Goal: Task Accomplishment & Management: Manage account settings

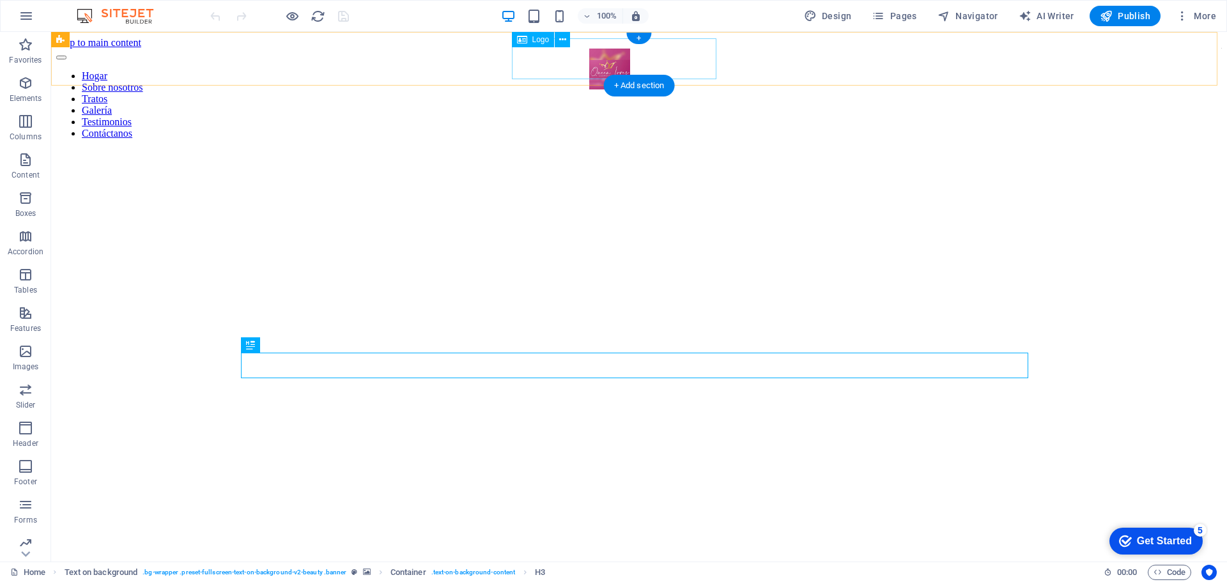
click at [624, 61] on div at bounding box center [610, 70] width 294 height 43
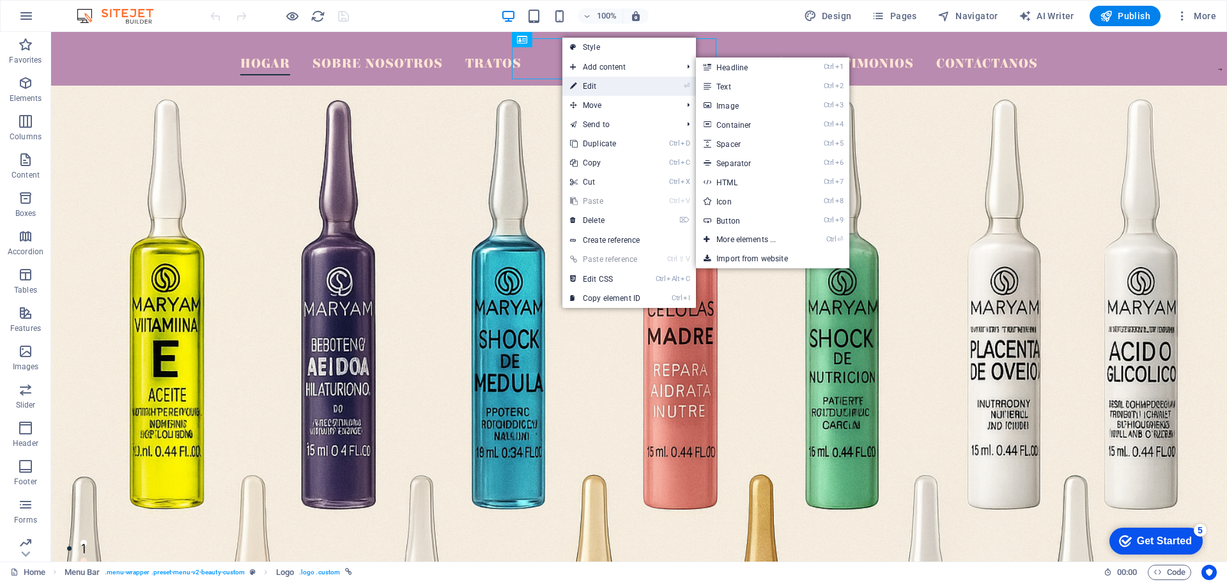
select select "px"
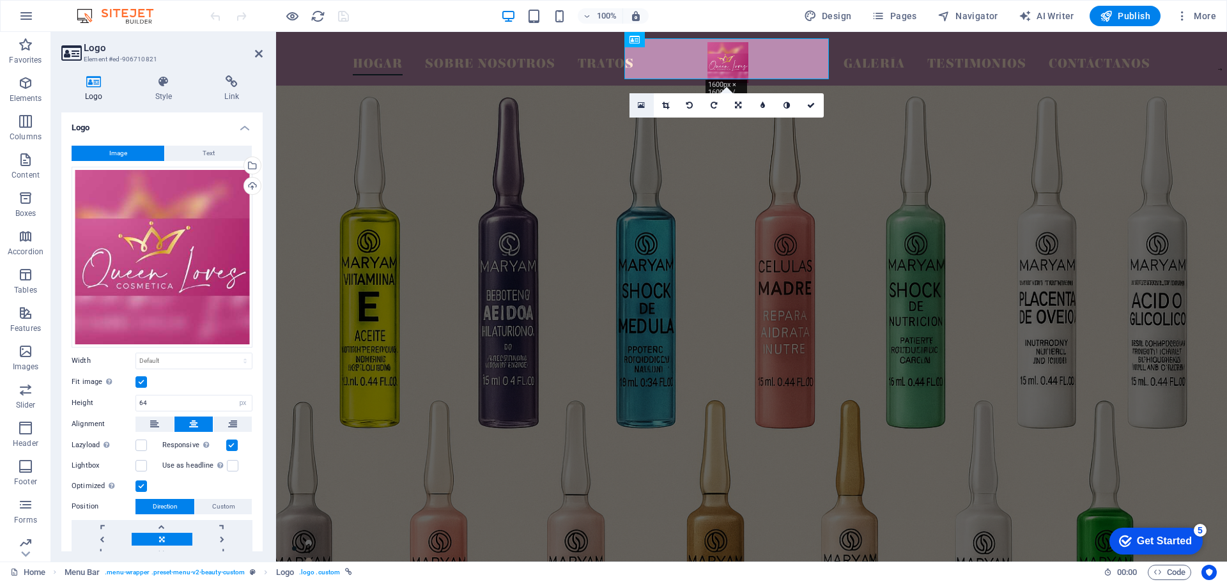
click at [642, 106] on icon at bounding box center [641, 105] width 7 height 9
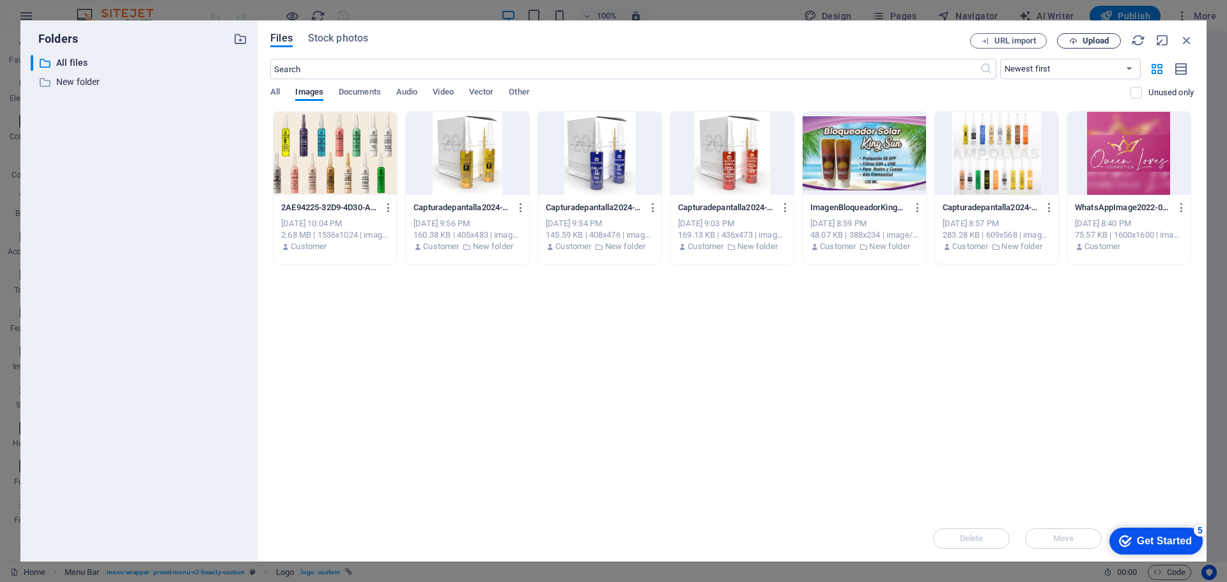
click at [1072, 41] on icon "button" at bounding box center [1073, 41] width 8 height 8
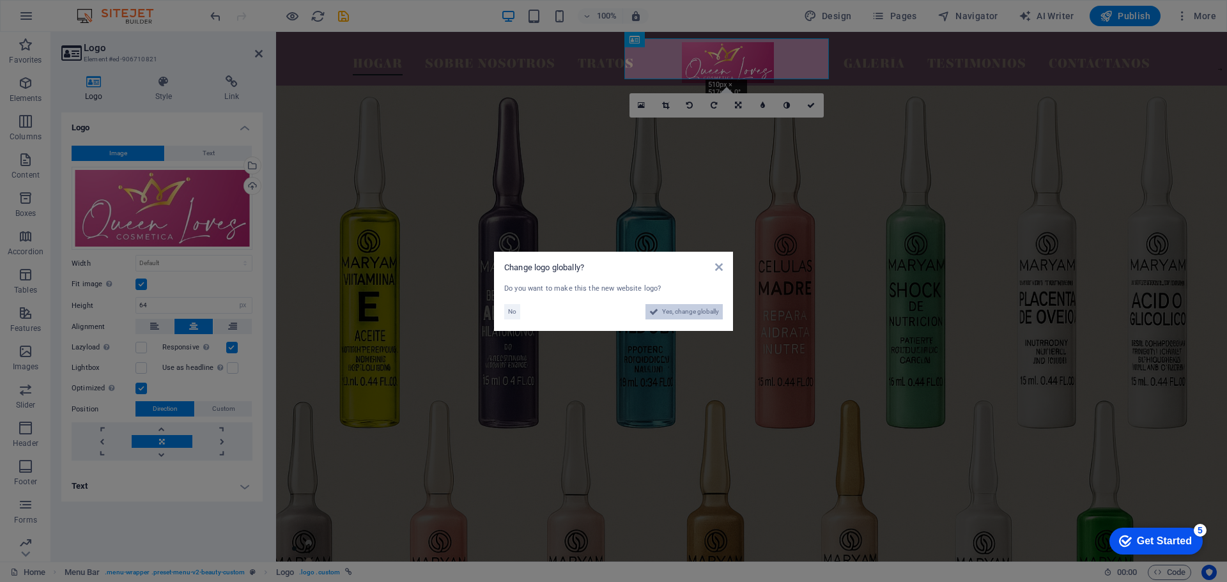
click at [698, 314] on span "Yes, change globally" at bounding box center [690, 311] width 57 height 15
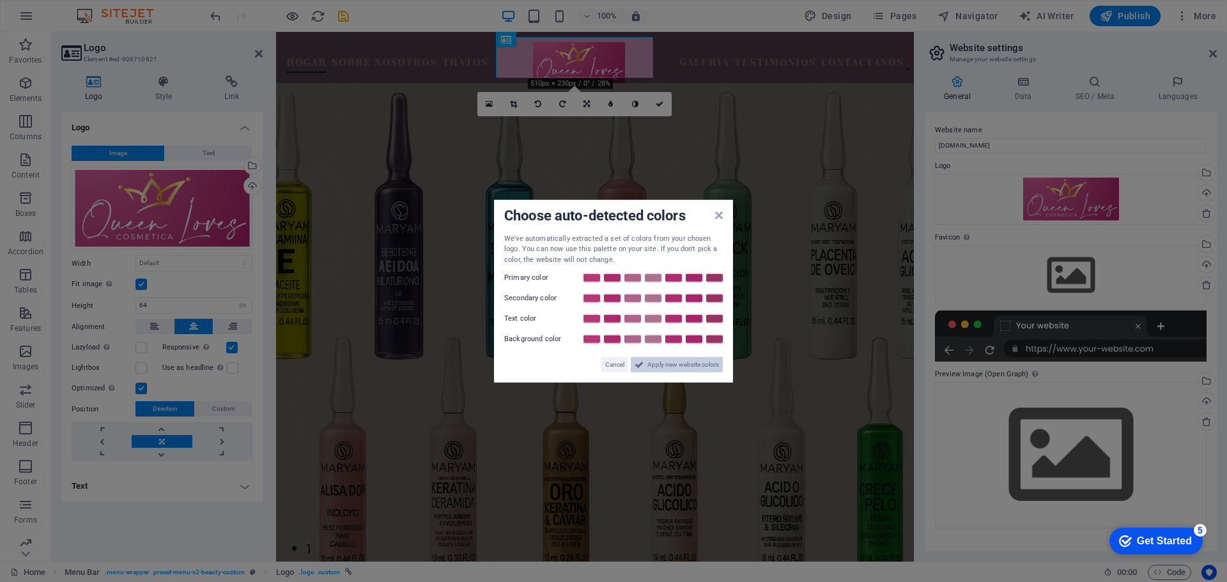
click at [670, 366] on span "Apply new website colors" at bounding box center [683, 364] width 72 height 15
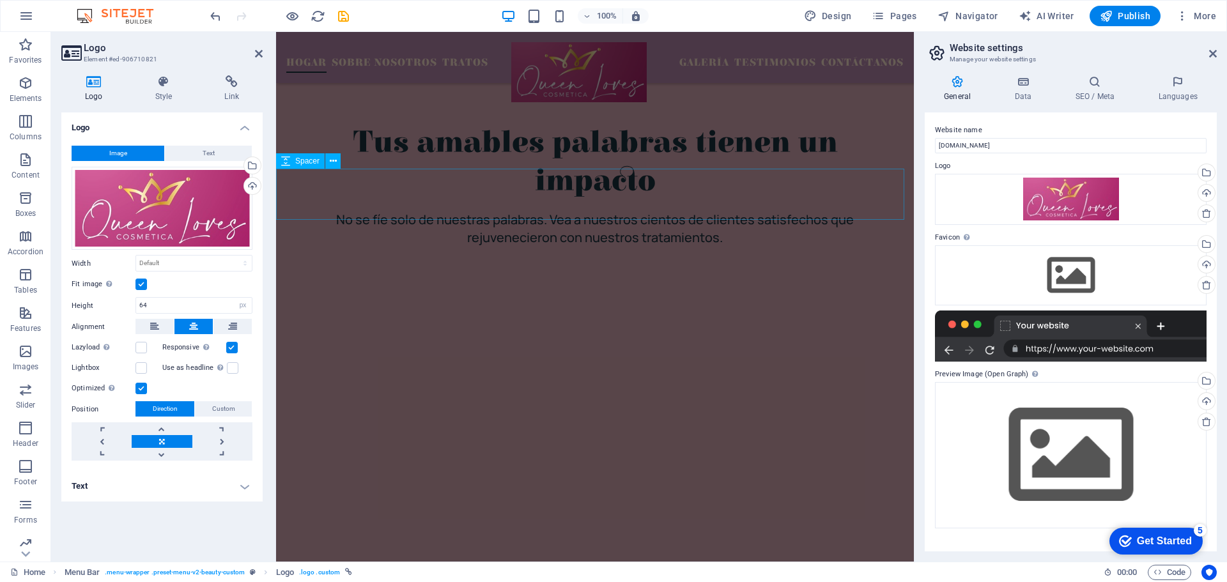
scroll to position [2939, 0]
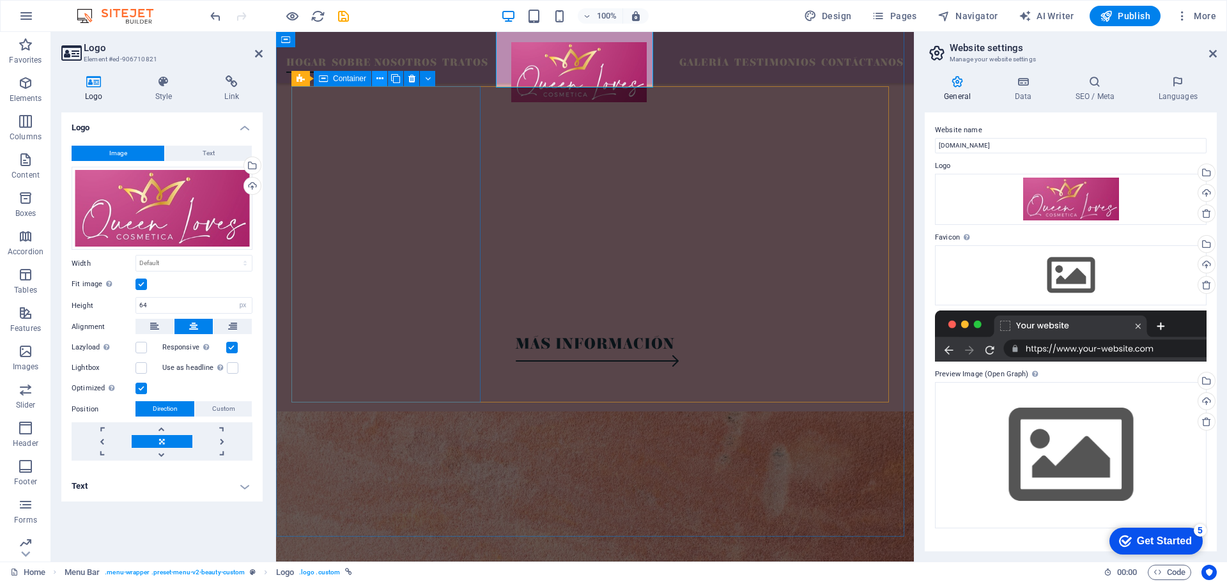
click at [380, 76] on icon at bounding box center [379, 78] width 7 height 13
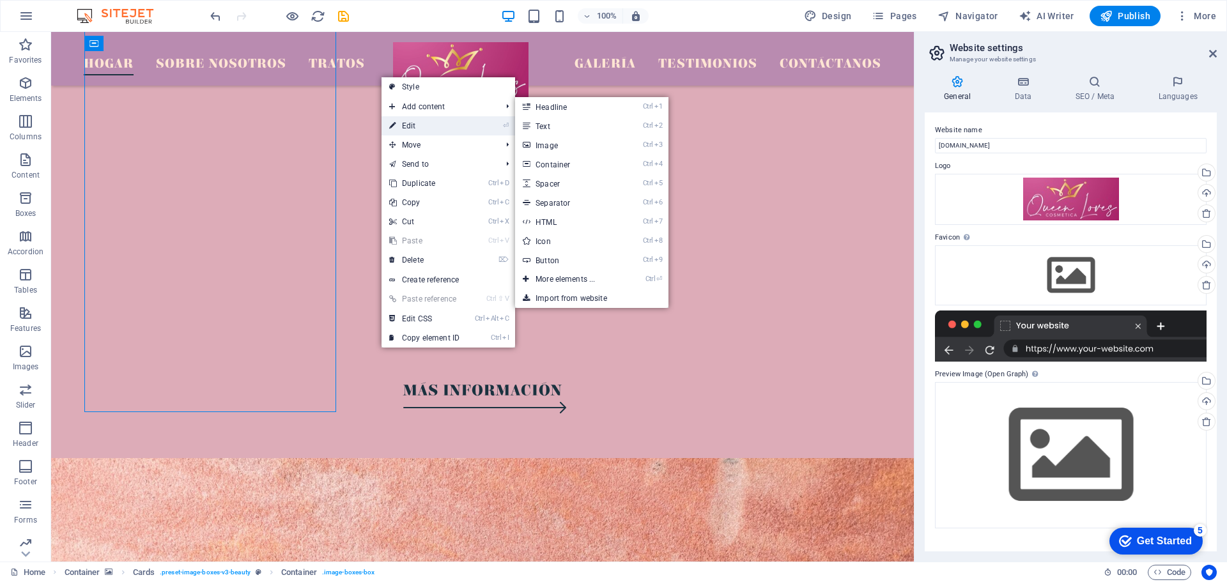
click at [438, 130] on link "⏎ Edit" at bounding box center [424, 125] width 86 height 19
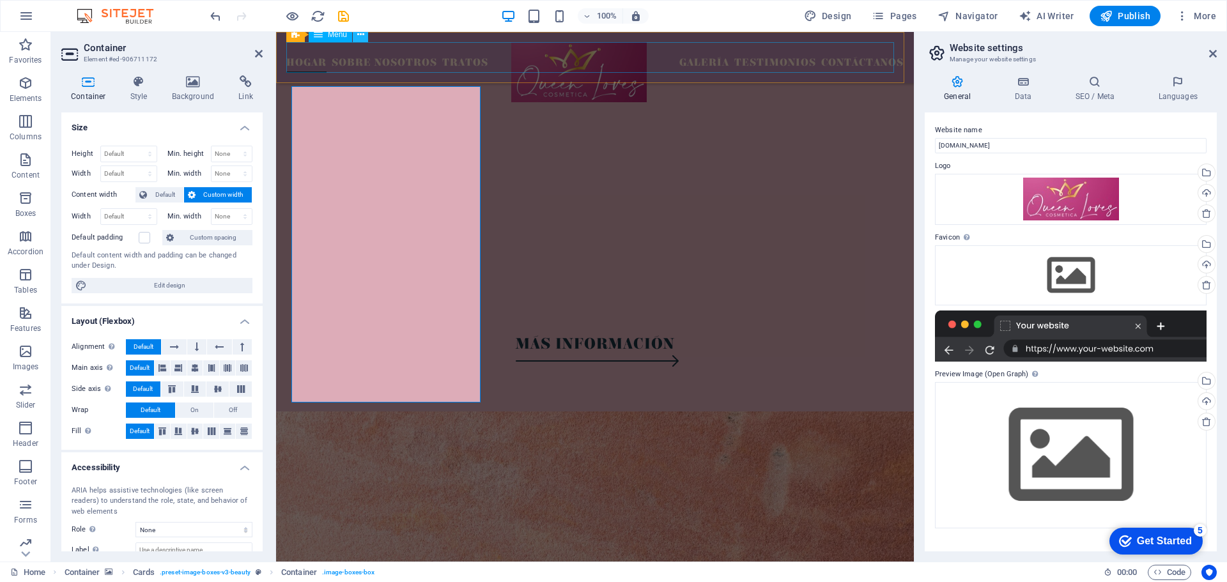
click at [361, 35] on icon at bounding box center [360, 34] width 7 height 13
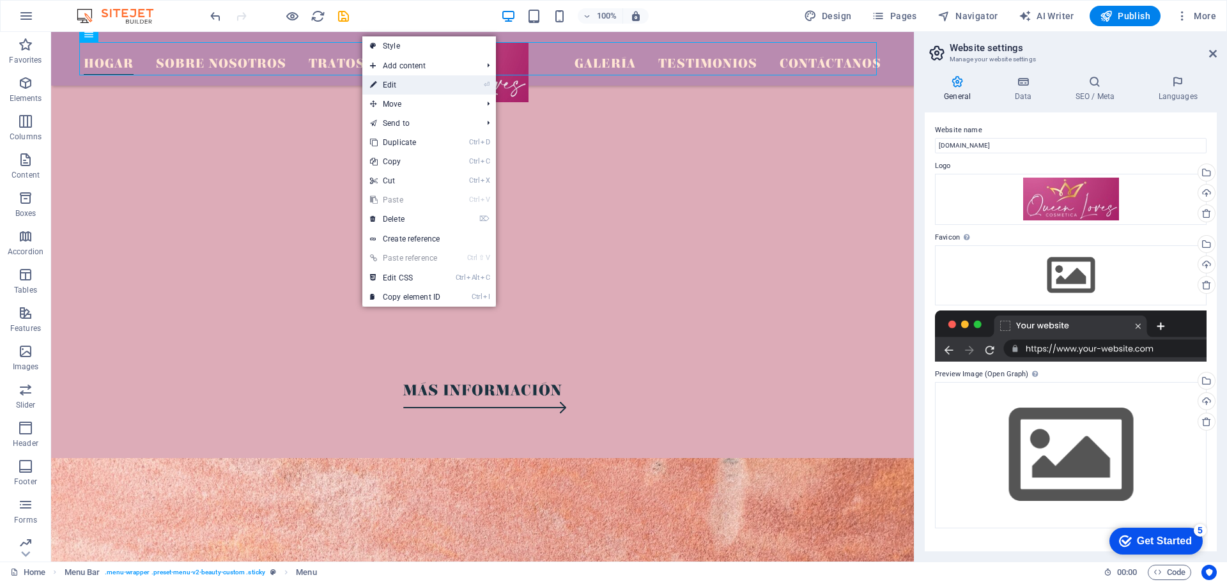
click at [422, 86] on link "⏎ Edit" at bounding box center [405, 84] width 86 height 19
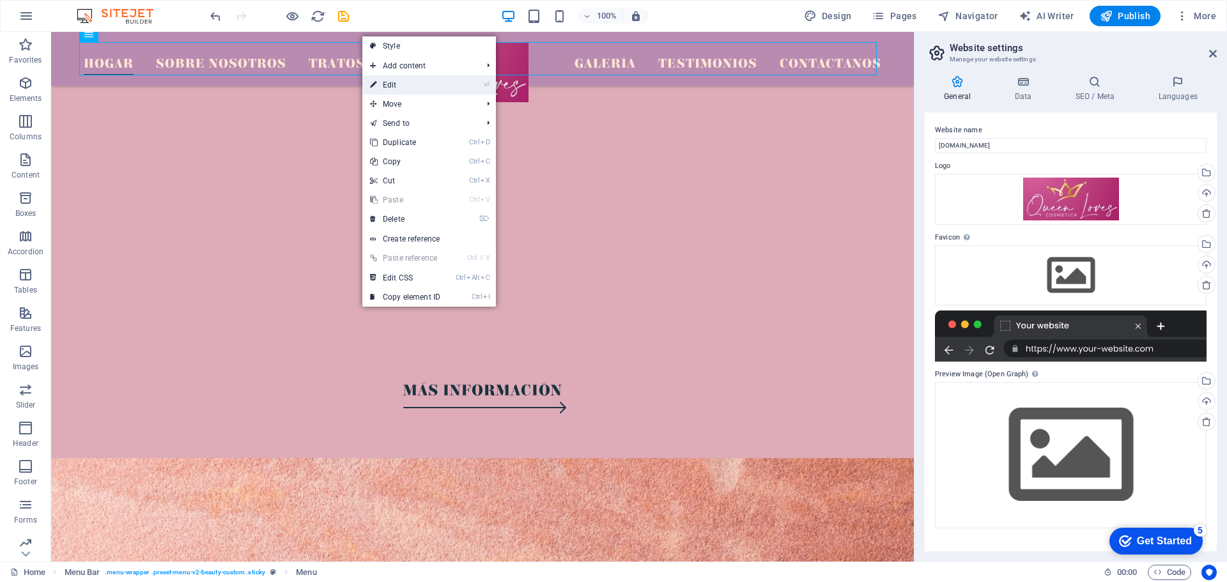
select select
select select "1"
select select
select select "2"
select select
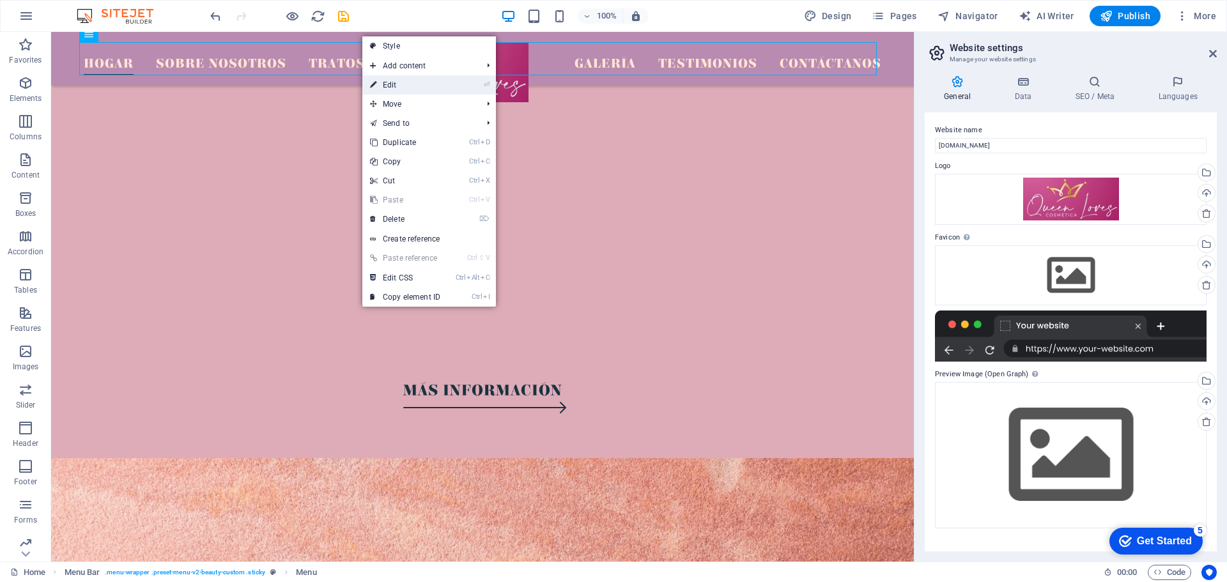
select select "3"
select select
select select "4"
select select
select select "5"
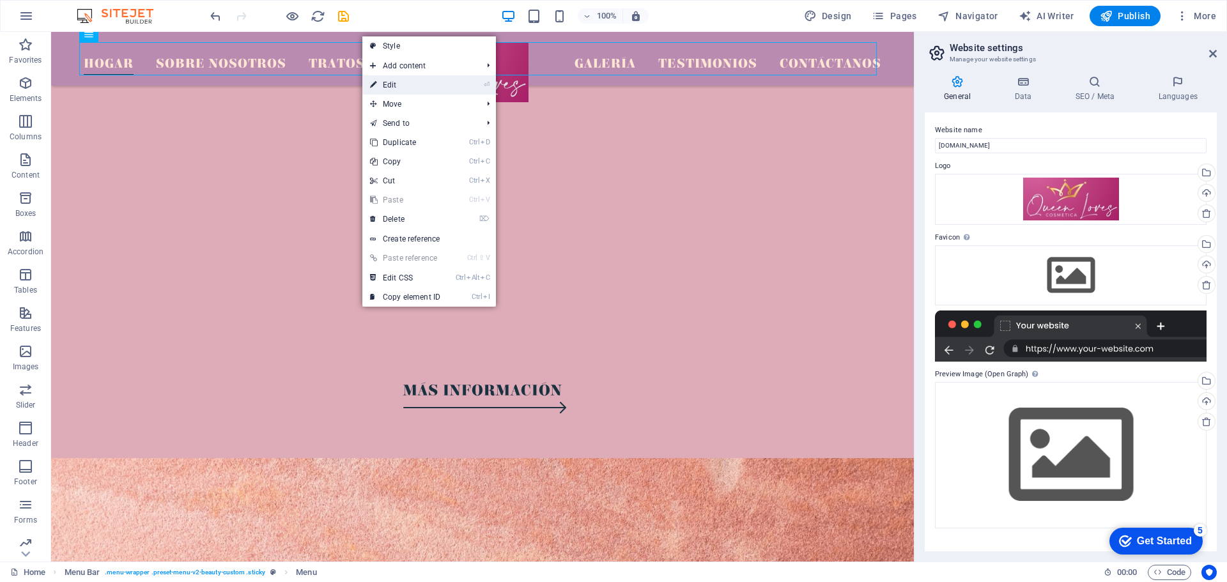
select select
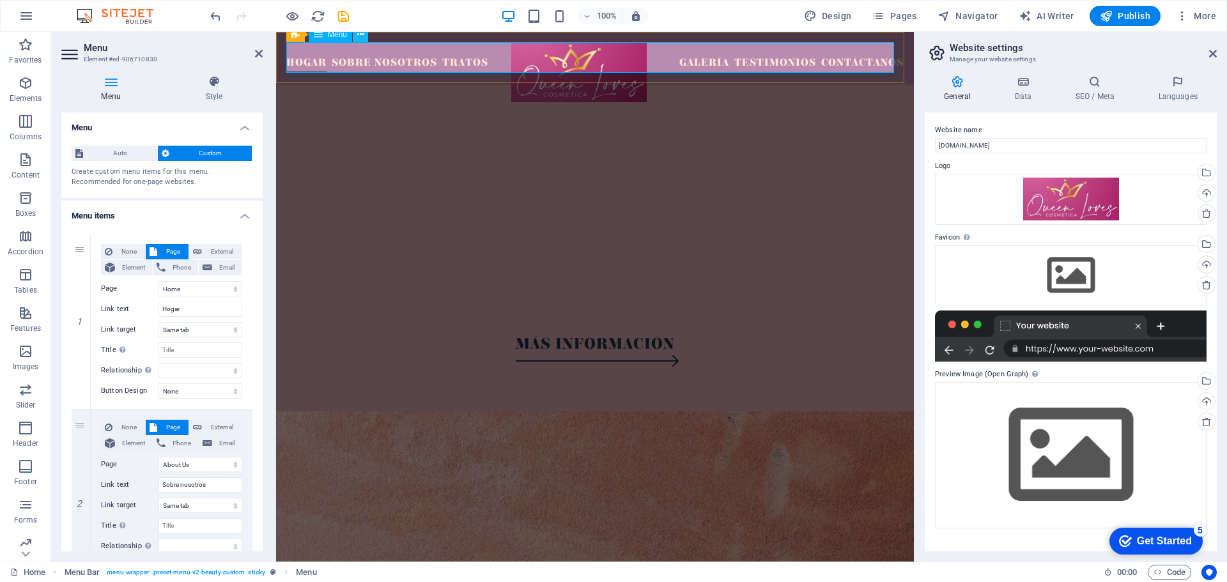
click at [357, 38] on icon at bounding box center [360, 34] width 7 height 13
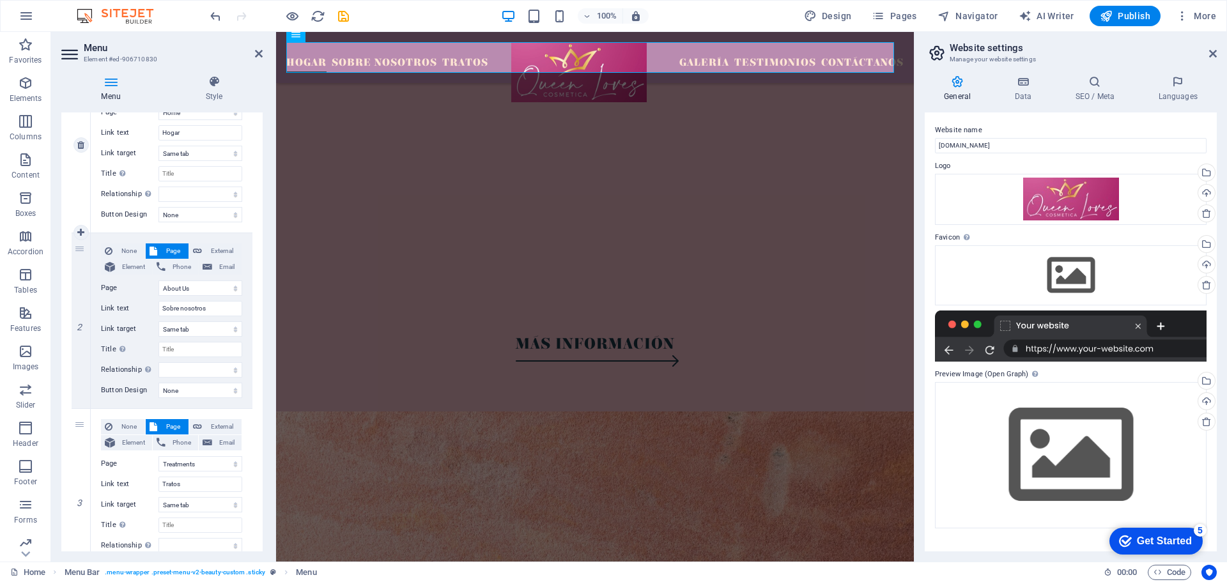
scroll to position [0, 0]
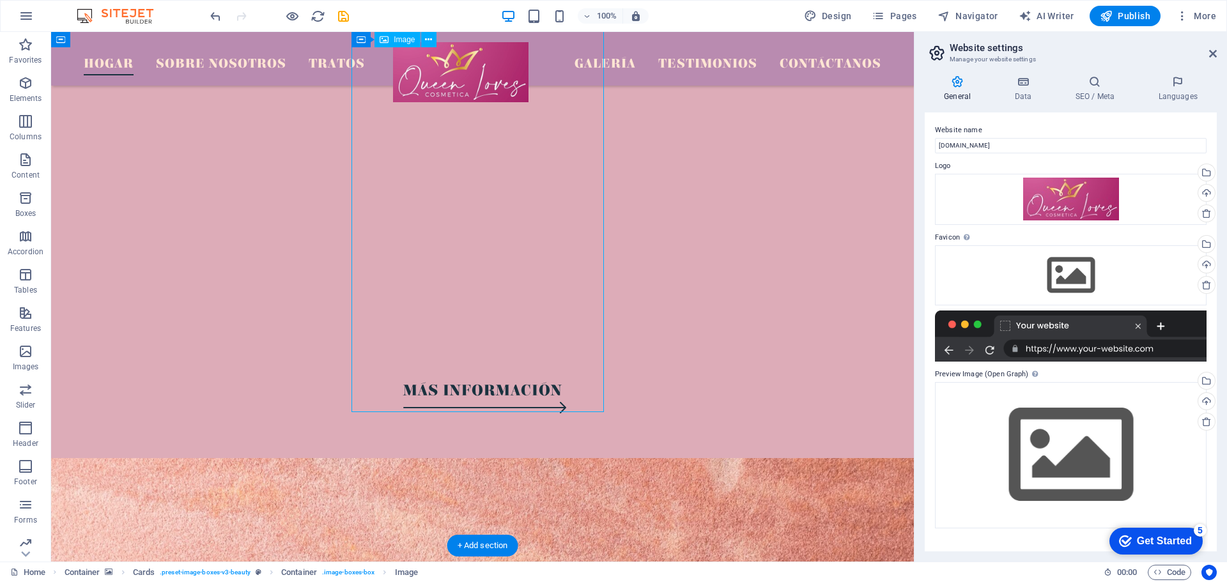
select select "%"
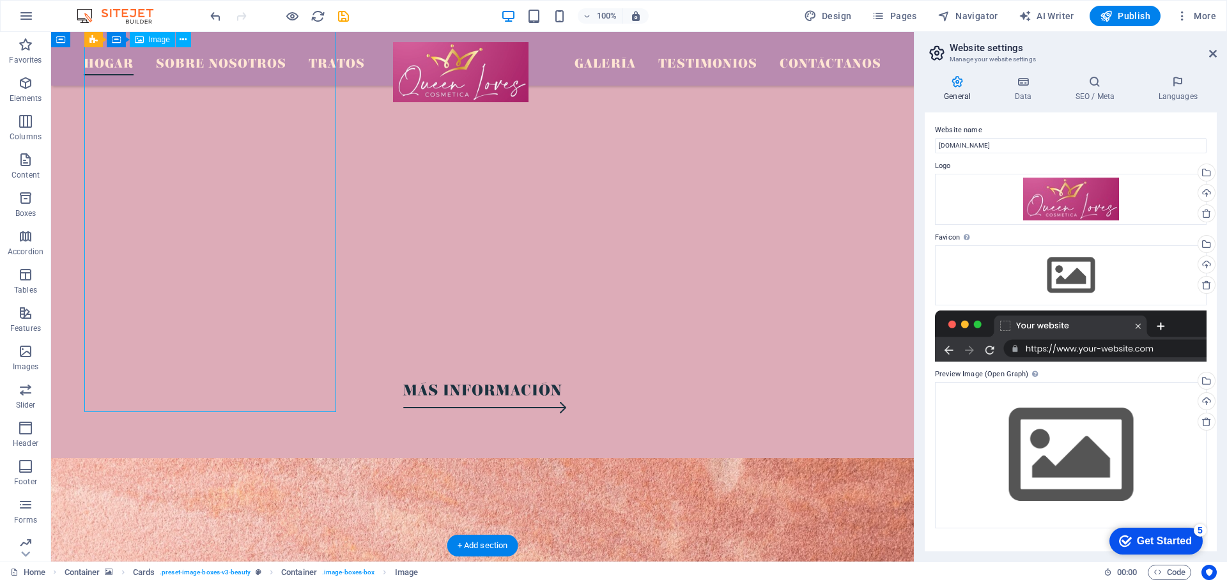
select select "%"
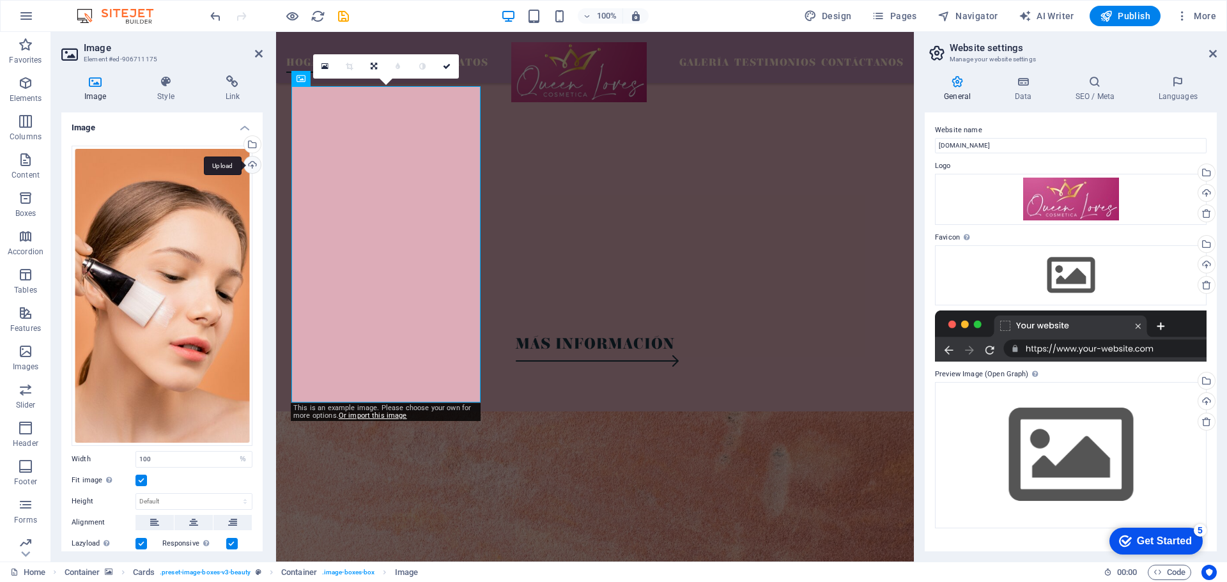
click at [251, 164] on div "Upload" at bounding box center [251, 166] width 19 height 19
